Goal: Task Accomplishment & Management: Use online tool/utility

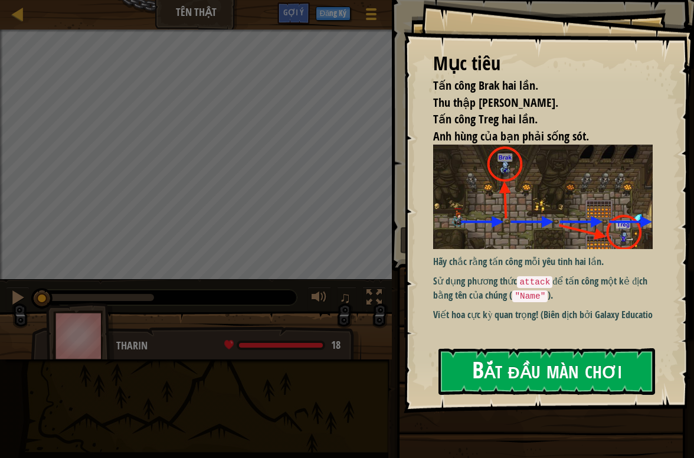
click at [486, 382] on button "Bắt đầu màn chơi" at bounding box center [546, 371] width 217 height 47
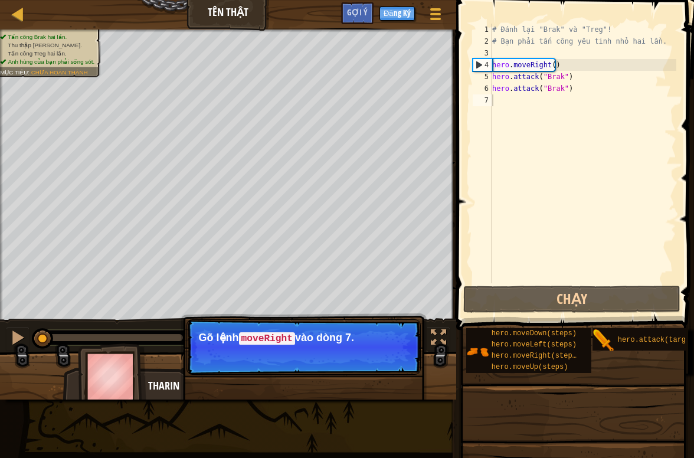
click at [111, 382] on img at bounding box center [112, 375] width 68 height 65
type textarea "h"
click at [539, 99] on div "# Đánh lại "Brak" và "Treg"! # Bạn phải tấn công yêu tinh nhỏ hai lần. hero . m…" at bounding box center [583, 165] width 186 height 283
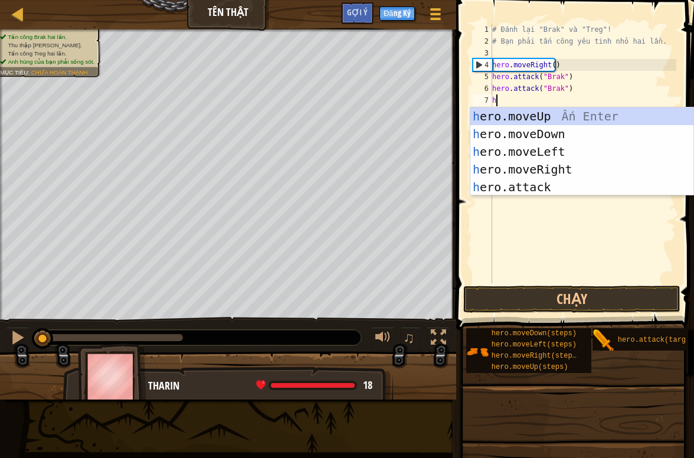
type textarea "he"
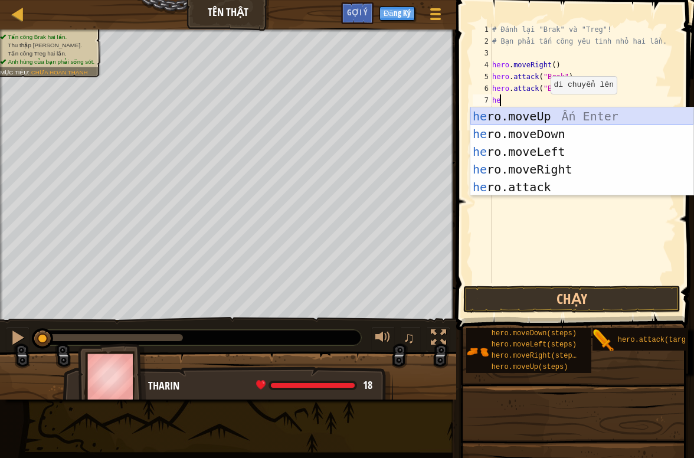
click at [562, 119] on div "he ro.moveUp Ấn Enter he ro.moveDown Ấn Enter he ro.moveLeft Ấn Enter he ro.mov…" at bounding box center [581, 169] width 223 height 124
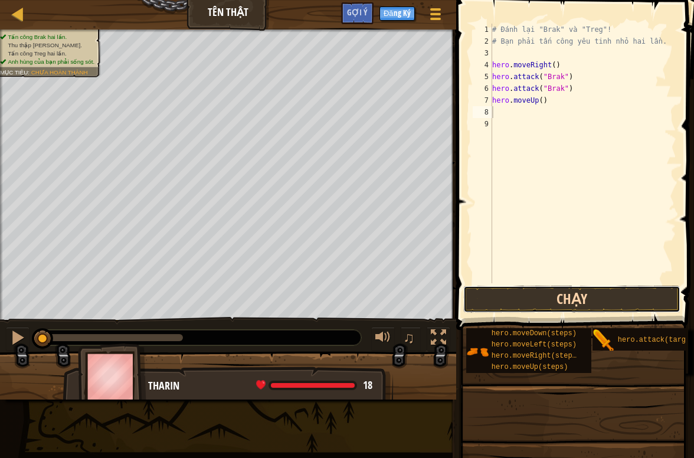
click at [567, 307] on button "Chạy" at bounding box center [571, 299] width 217 height 27
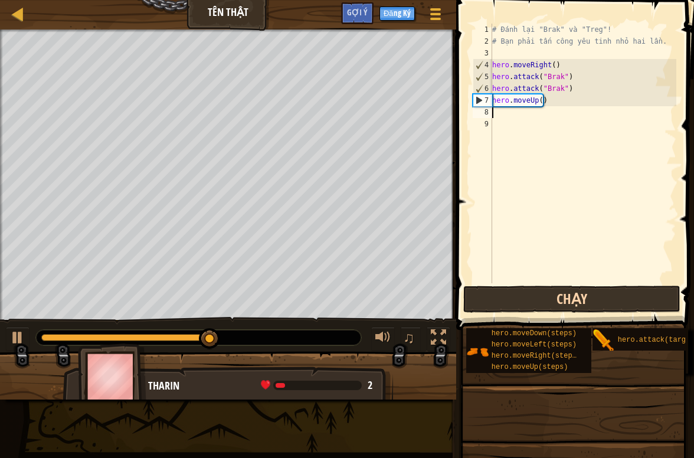
type textarea "h"
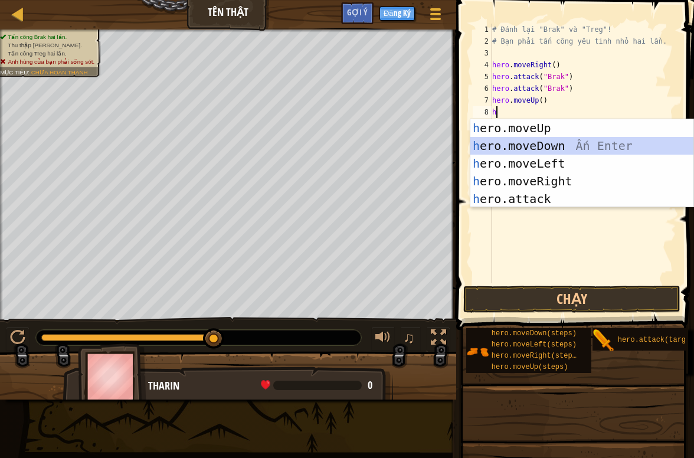
click at [631, 142] on div "h ero.moveUp Ấn Enter h ero.moveDown Ấn Enter h ero.moveLeft Ấn Enter h ero.mov…" at bounding box center [581, 181] width 223 height 124
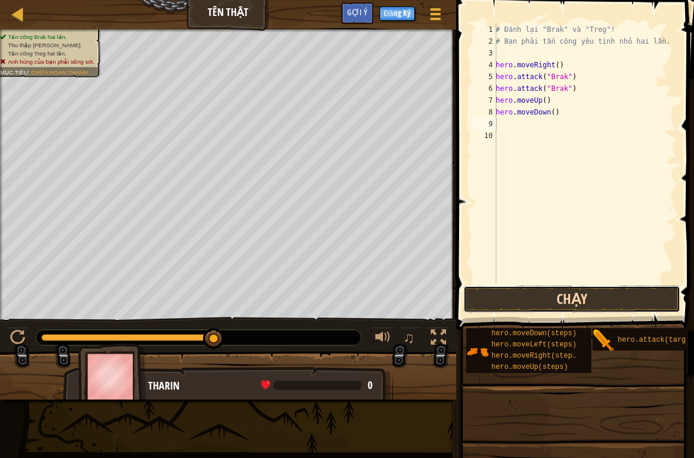
click at [575, 302] on button "Chạy" at bounding box center [571, 299] width 217 height 27
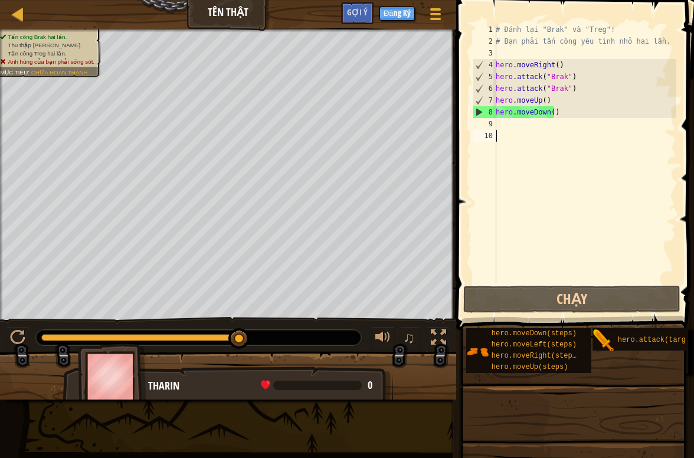
click at [549, 130] on div "# Đánh lại "Brak" và "Treg"! # Bạn phải tấn công yêu tinh nhỏ hai lần. hero . m…" at bounding box center [584, 165] width 183 height 283
click at [538, 126] on div "# Đánh lại "Brak" và "Treg"! # Bạn phải tấn công yêu tinh nhỏ hai lần. hero . m…" at bounding box center [584, 165] width 183 height 283
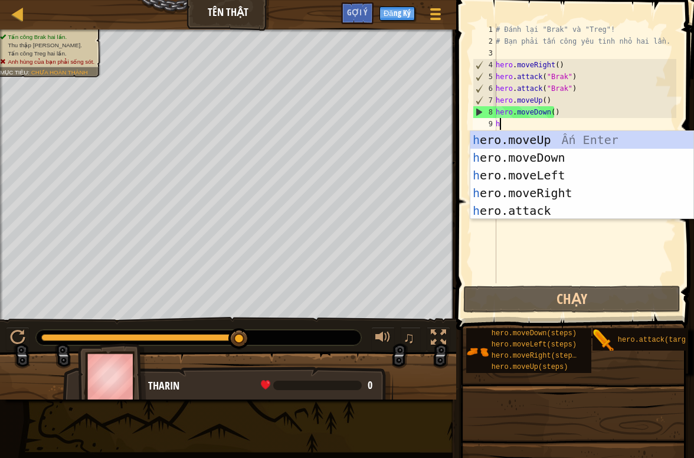
type textarea "h"
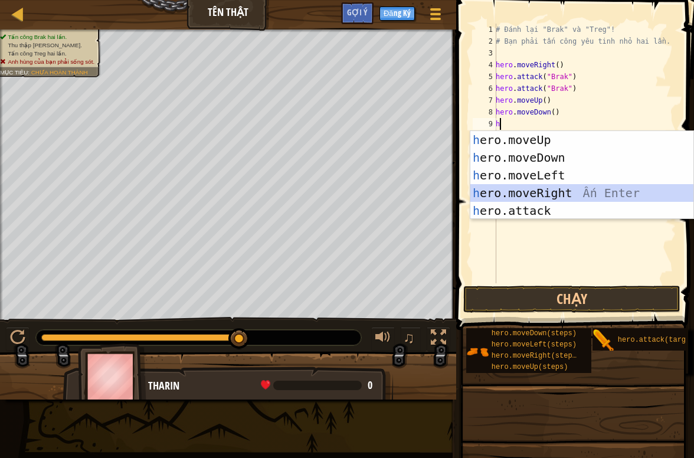
click at [566, 191] on div "h ero.moveUp Ấn Enter h ero.moveDown Ấn Enter h ero.moveLeft Ấn Enter h ero.mov…" at bounding box center [581, 193] width 223 height 124
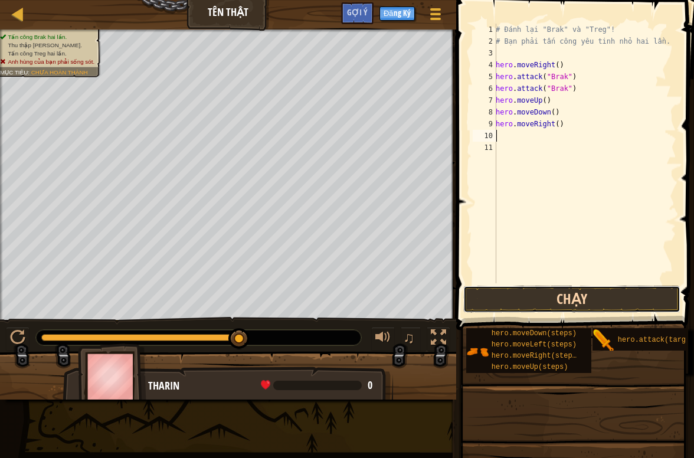
click at [624, 297] on button "Chạy" at bounding box center [571, 299] width 217 height 27
